Goal: Task Accomplishment & Management: Manage account settings

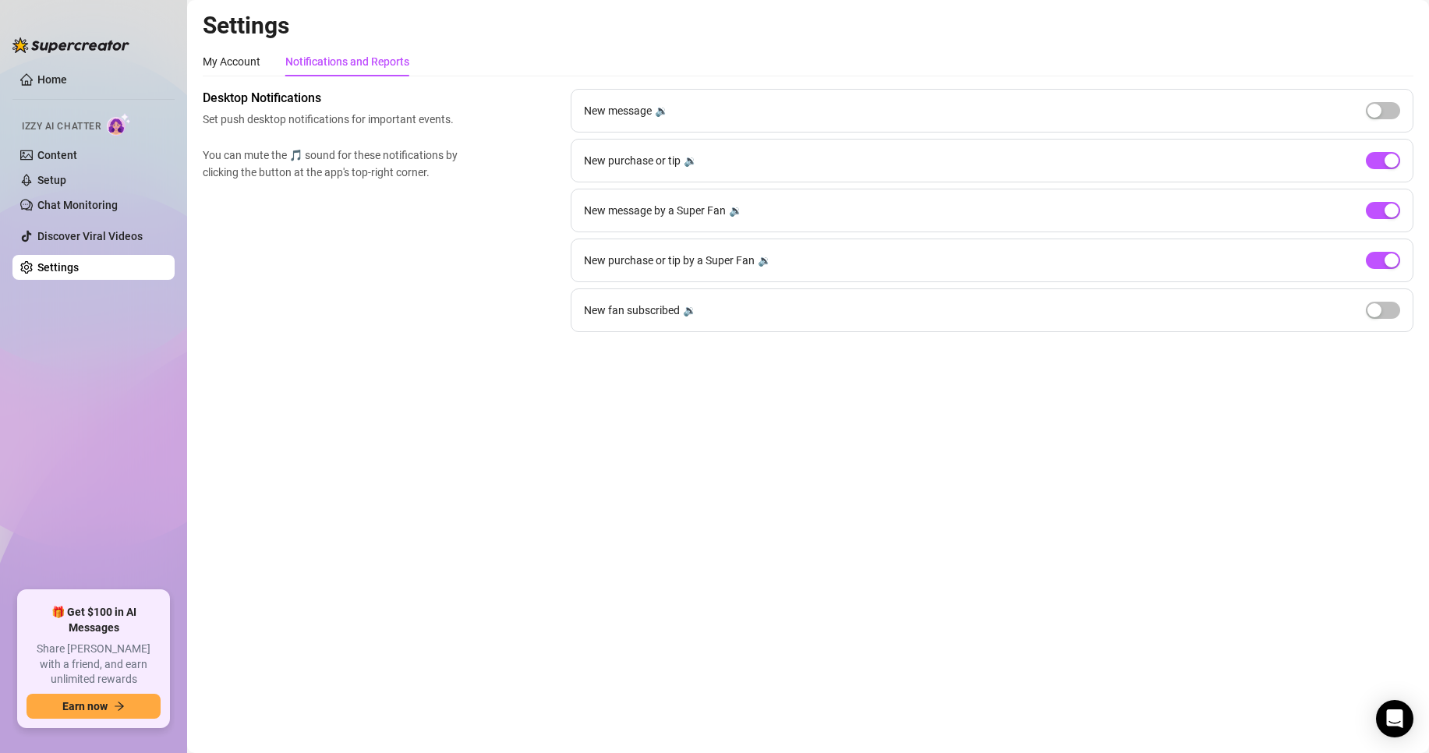
click at [1360, 108] on div "New message 🔉" at bounding box center [992, 111] width 843 height 44
click at [1376, 106] on div "button" at bounding box center [1374, 111] width 14 height 14
click at [1383, 314] on span "button" at bounding box center [1382, 310] width 34 height 17
click at [1380, 113] on span "button" at bounding box center [1382, 110] width 34 height 17
click at [1386, 305] on div "button" at bounding box center [1391, 310] width 14 height 14
